Goal: Check status

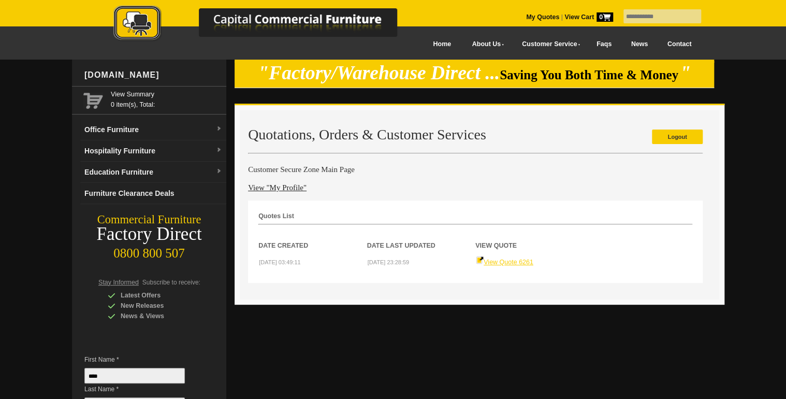
click at [511, 261] on link "View Quote 6261" at bounding box center [504, 261] width 57 height 7
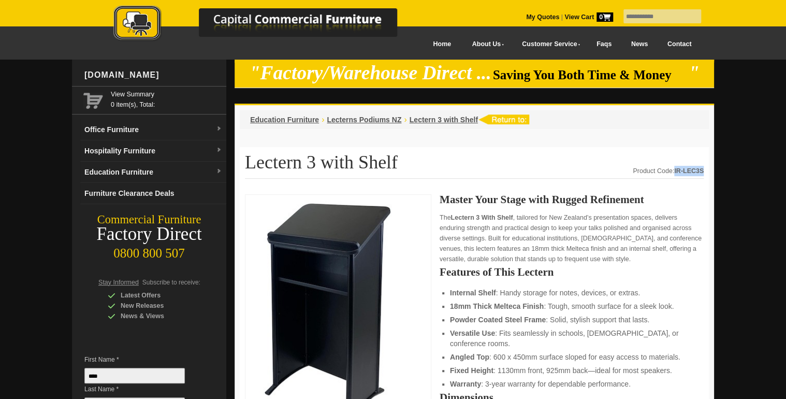
drag, startPoint x: 682, startPoint y: 170, endPoint x: 703, endPoint y: 169, distance: 21.8
click at [703, 169] on div "Product Code: IR-LEC3S" at bounding box center [668, 171] width 71 height 10
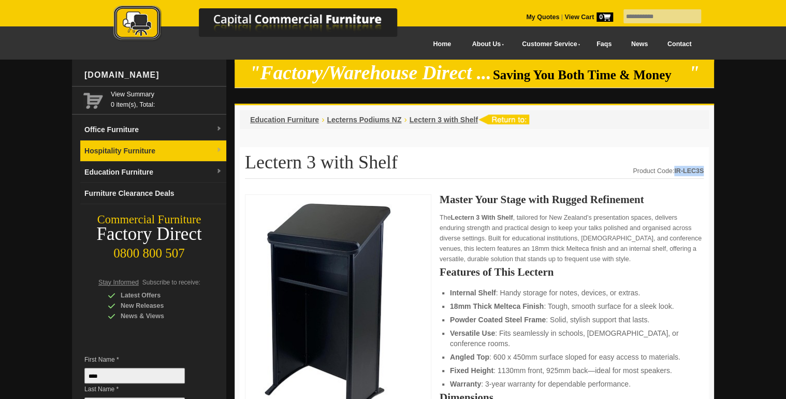
copy strong "IR-LEC3S"
